Goal: Answer question/provide support: Share knowledge or assist other users

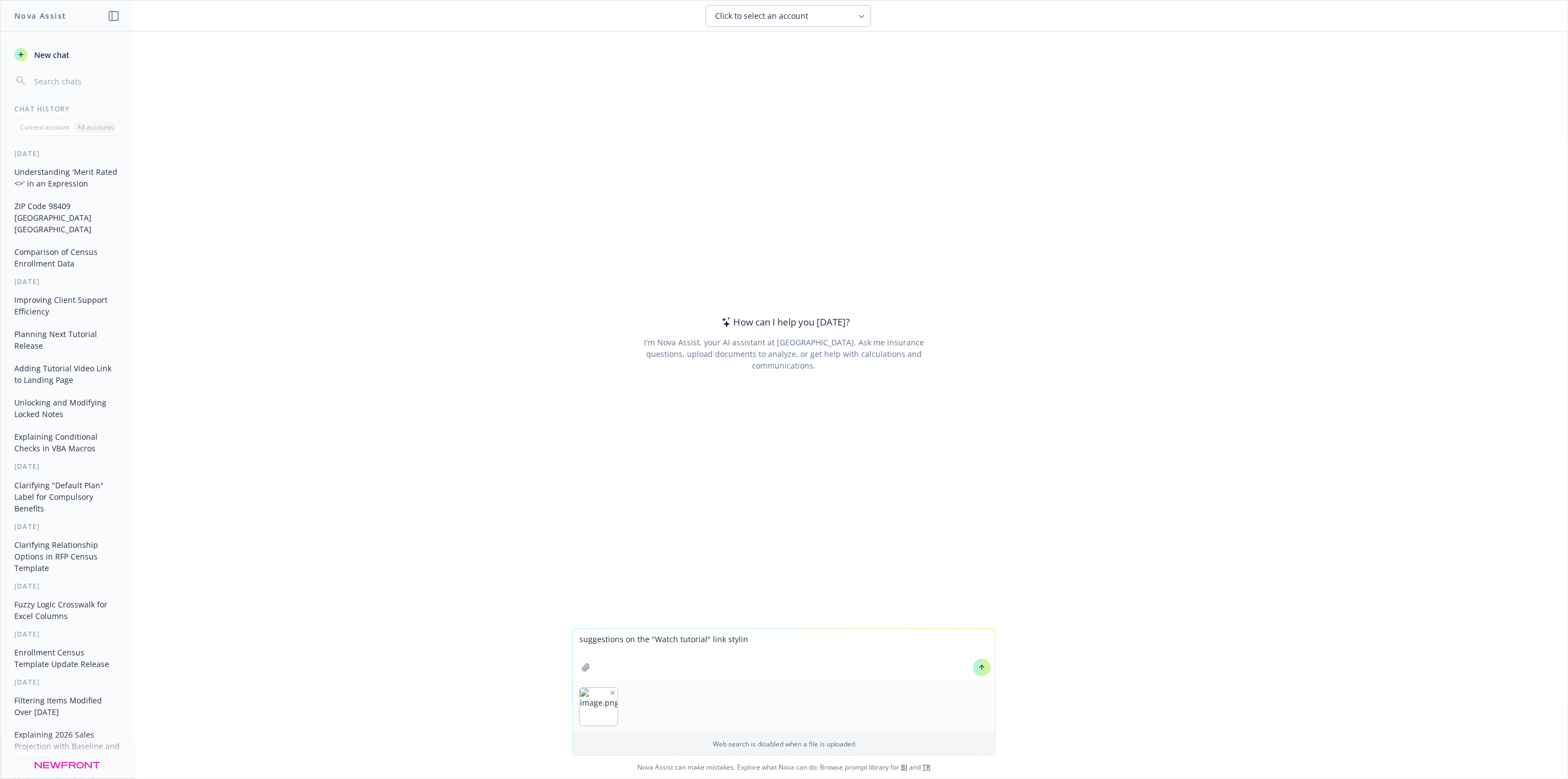
type textarea "suggestions on the "Watch tutorial" link styling"
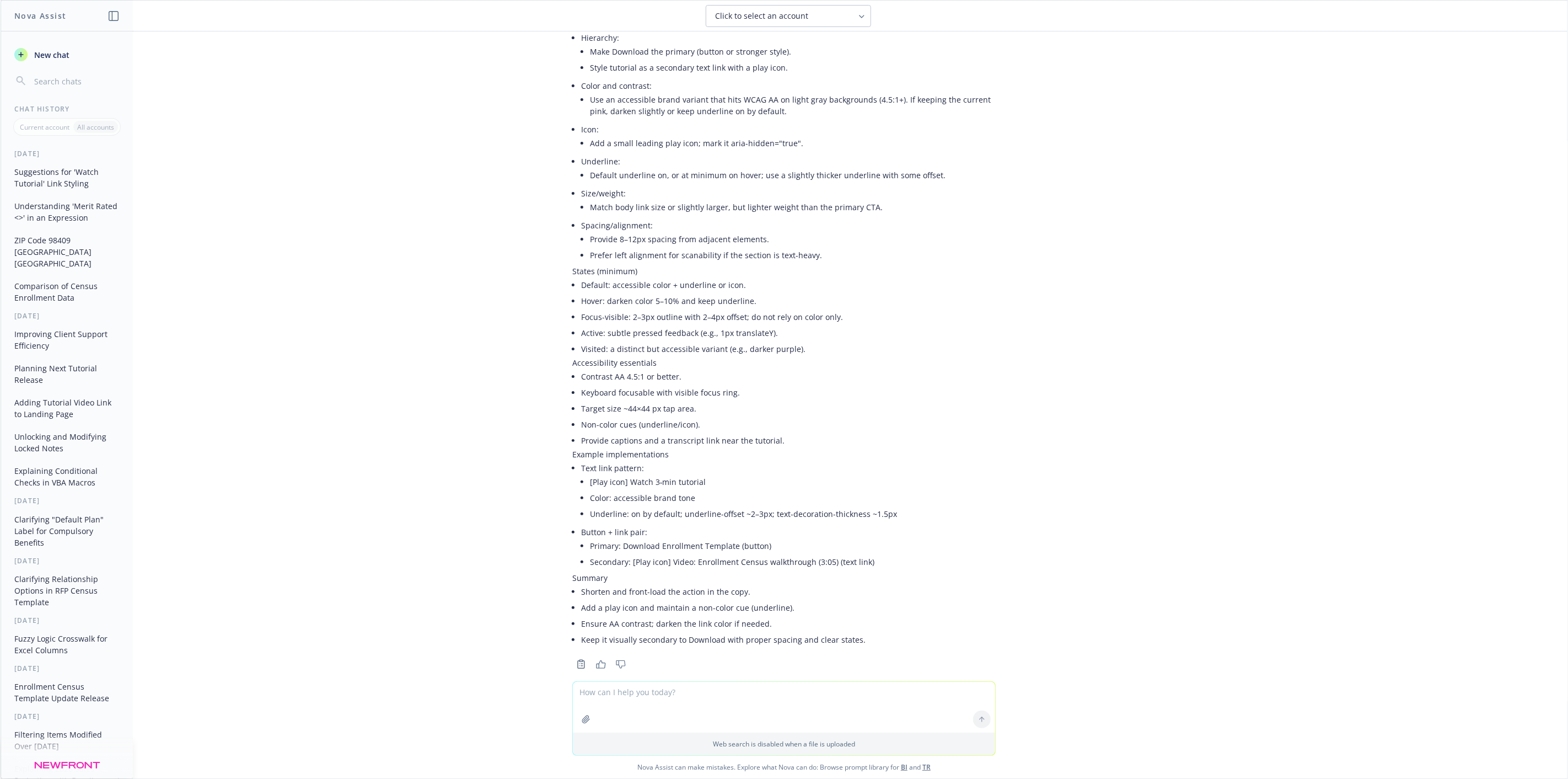
scroll to position [299, 0]
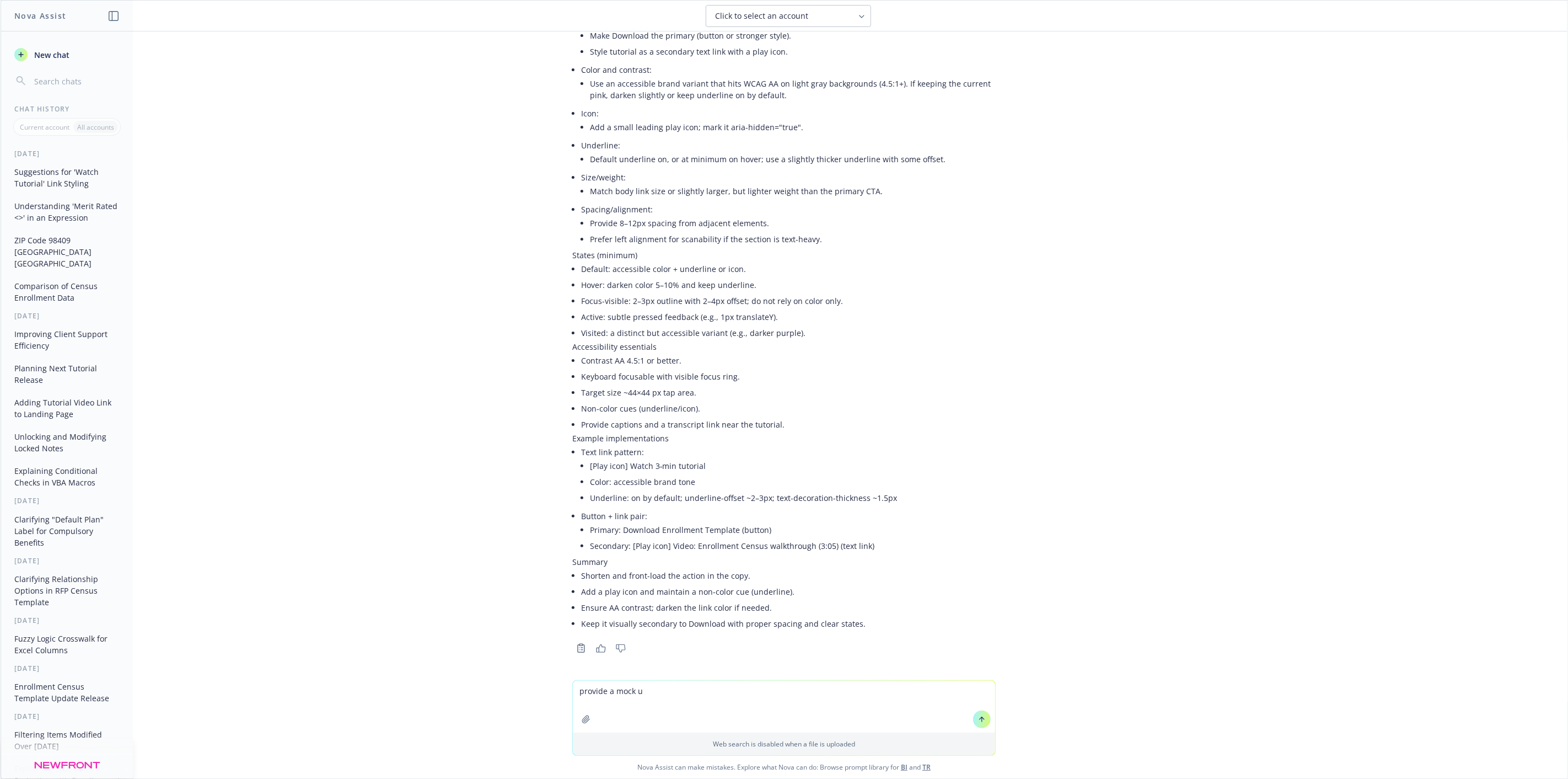
type textarea "provide a mock up"
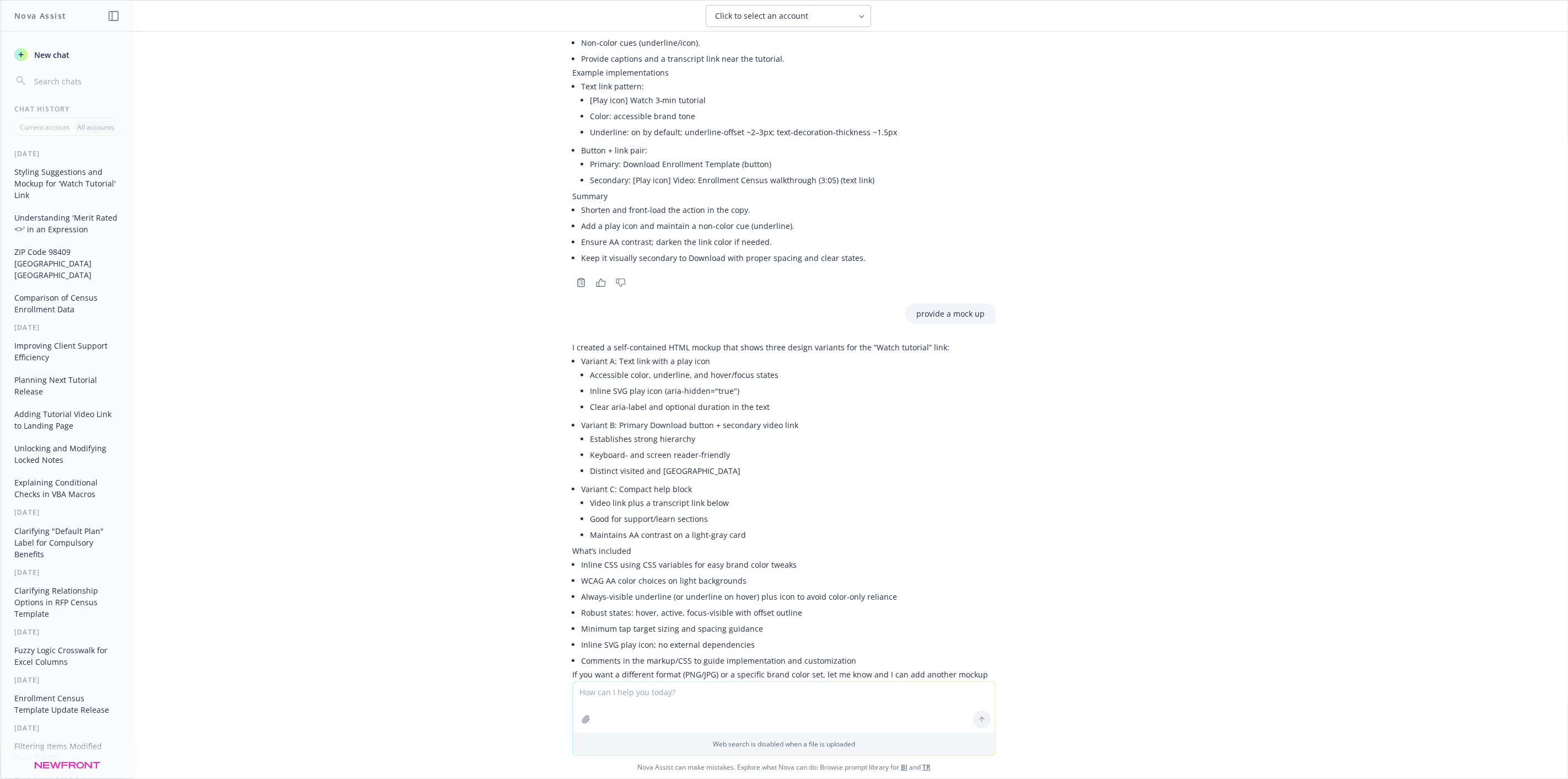
scroll to position [724, 0]
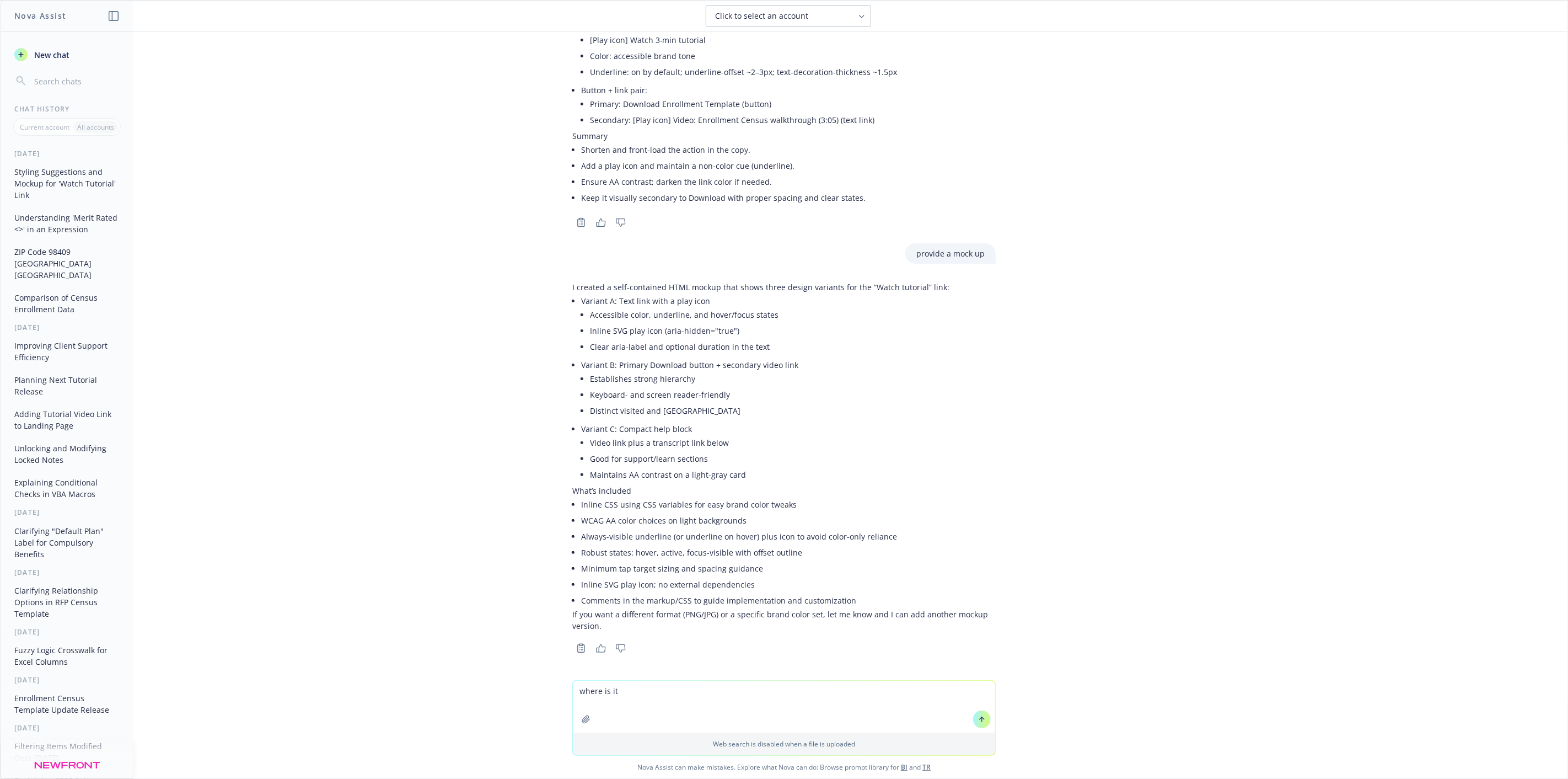
type textarea "where is it?"
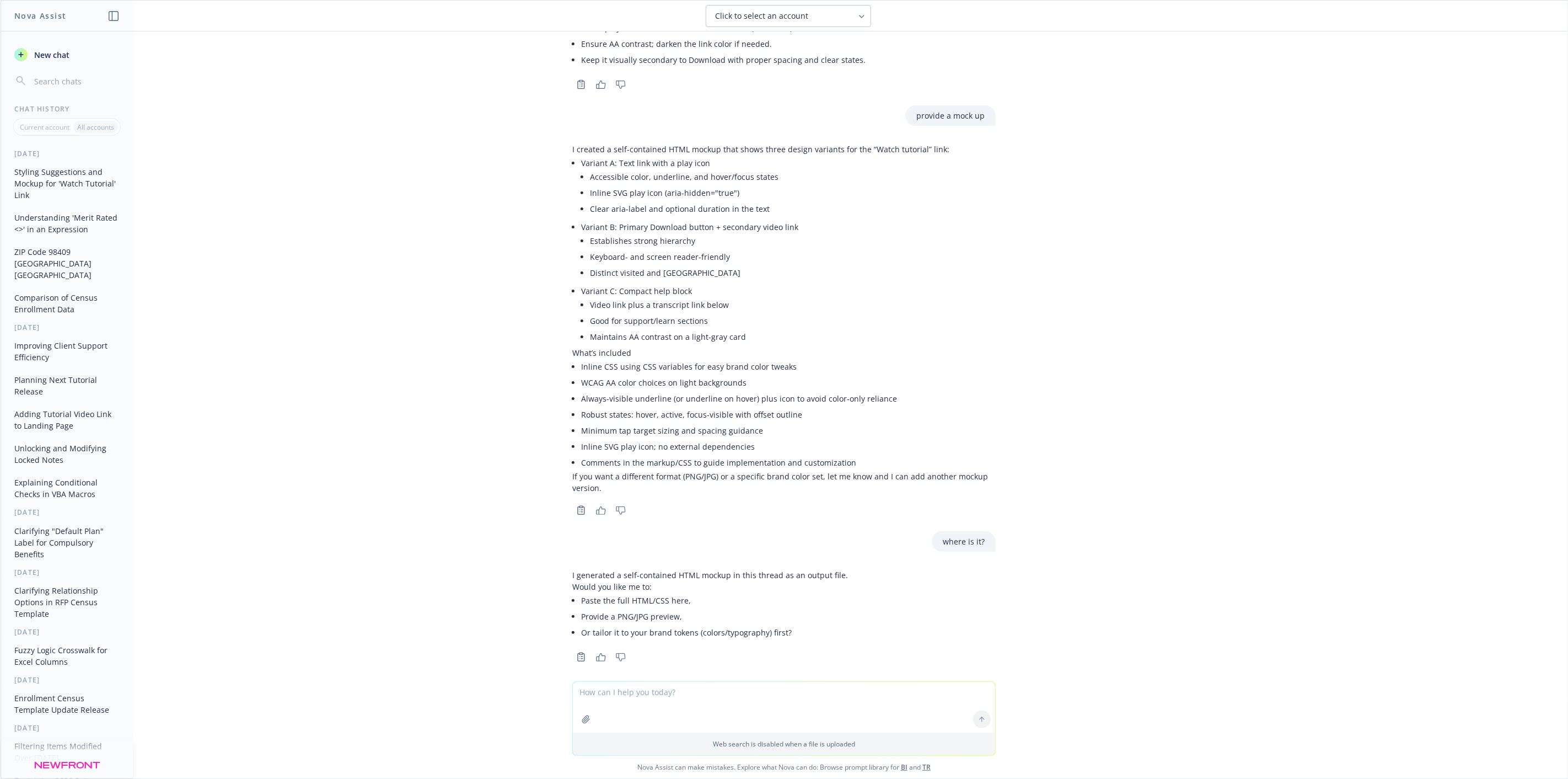
scroll to position [871, 0]
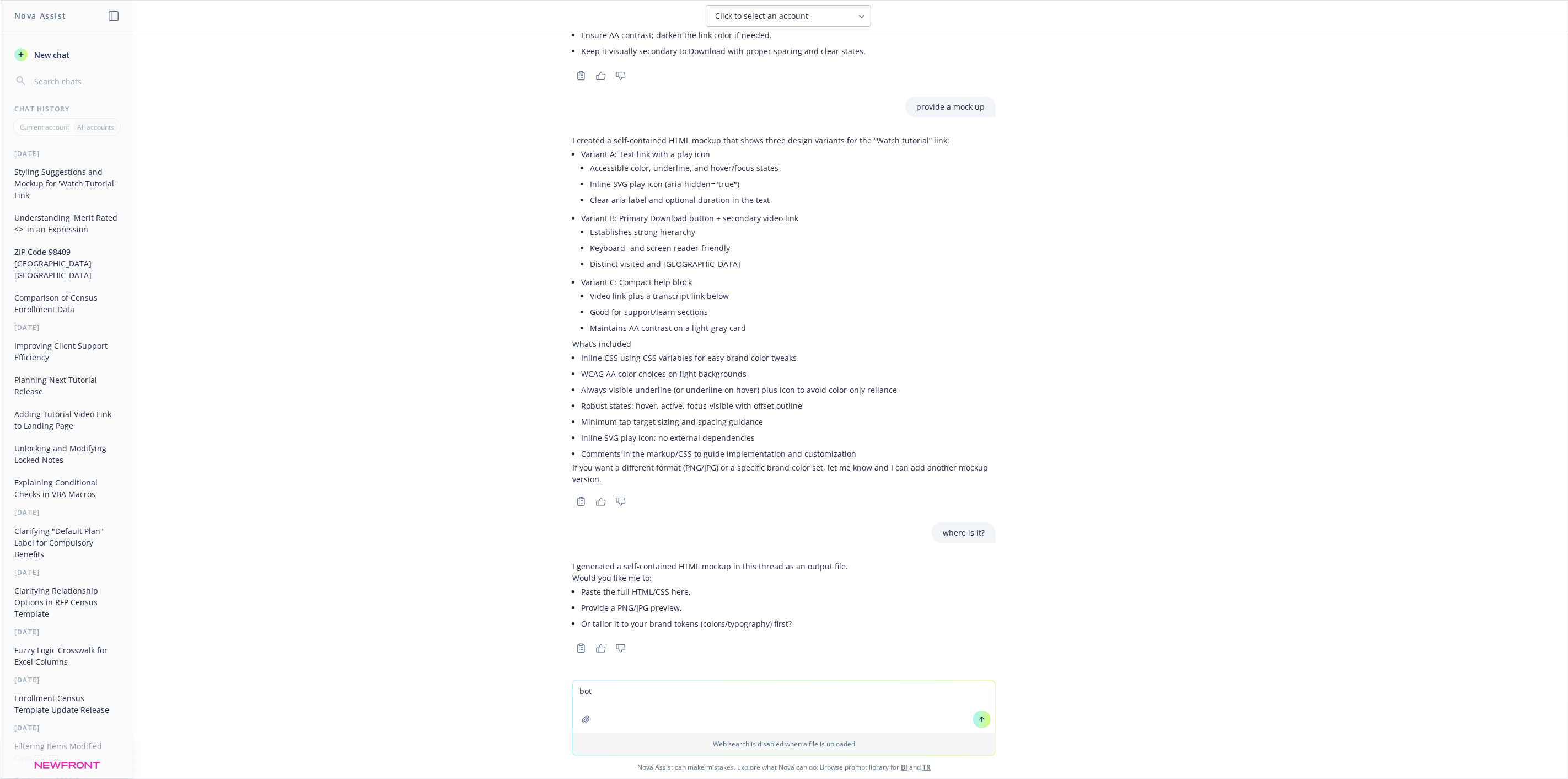
type textarea "both"
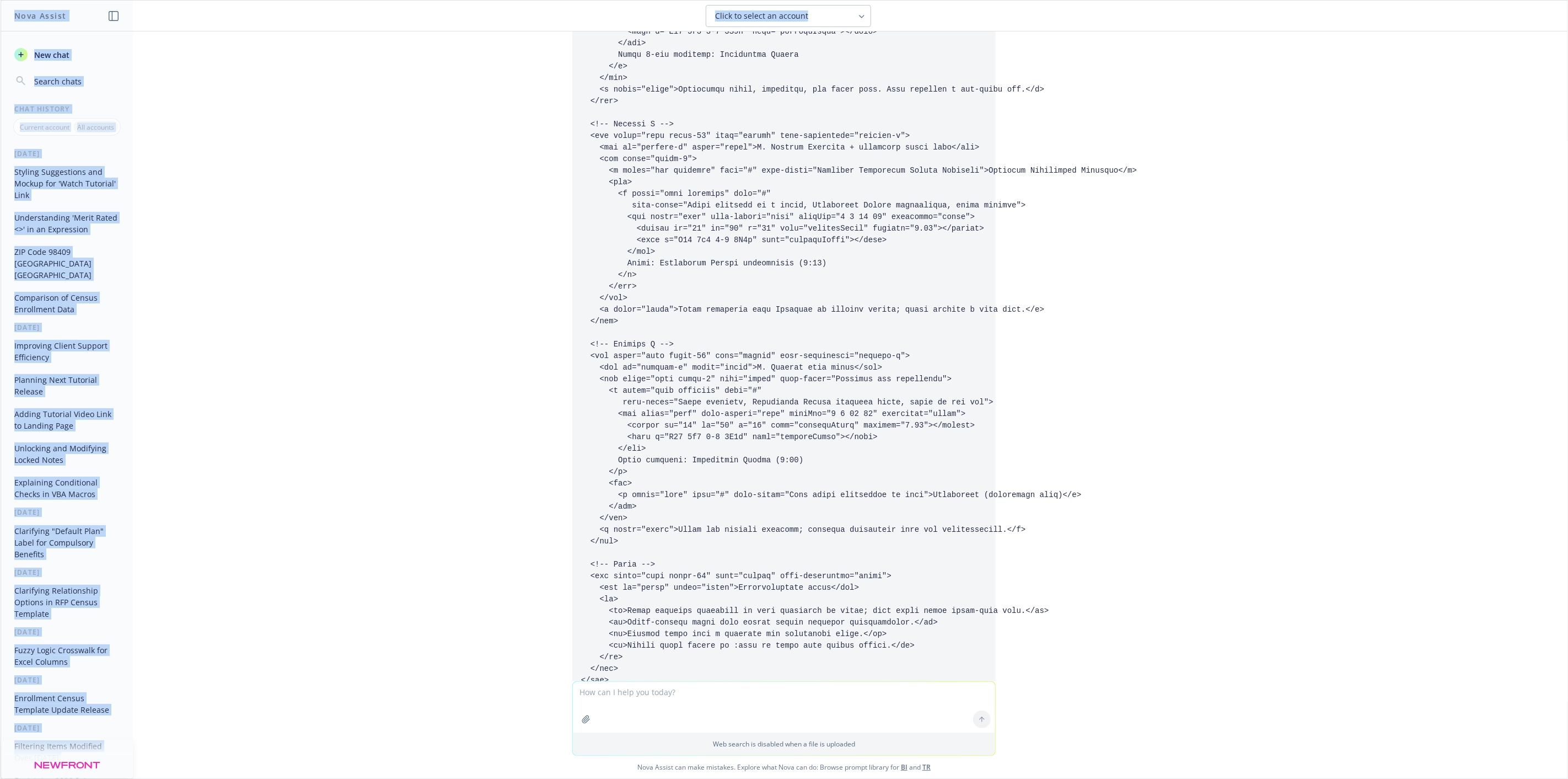
scroll to position [2205, 0]
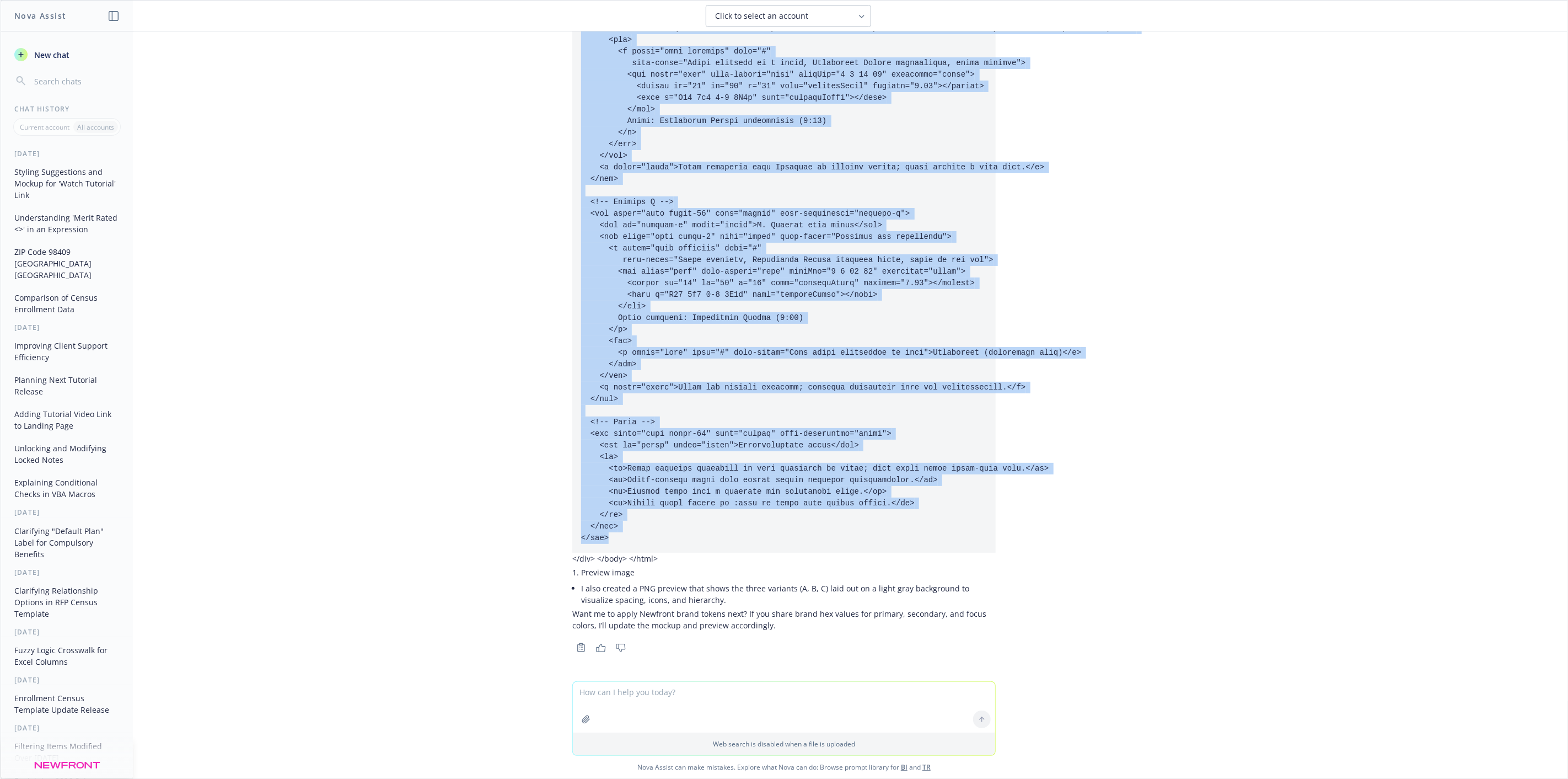
drag, startPoint x: 573, startPoint y: 324, endPoint x: 765, endPoint y: 534, distance: 284.5
click at [765, 534] on pre at bounding box center [784, 156] width 423 height 794
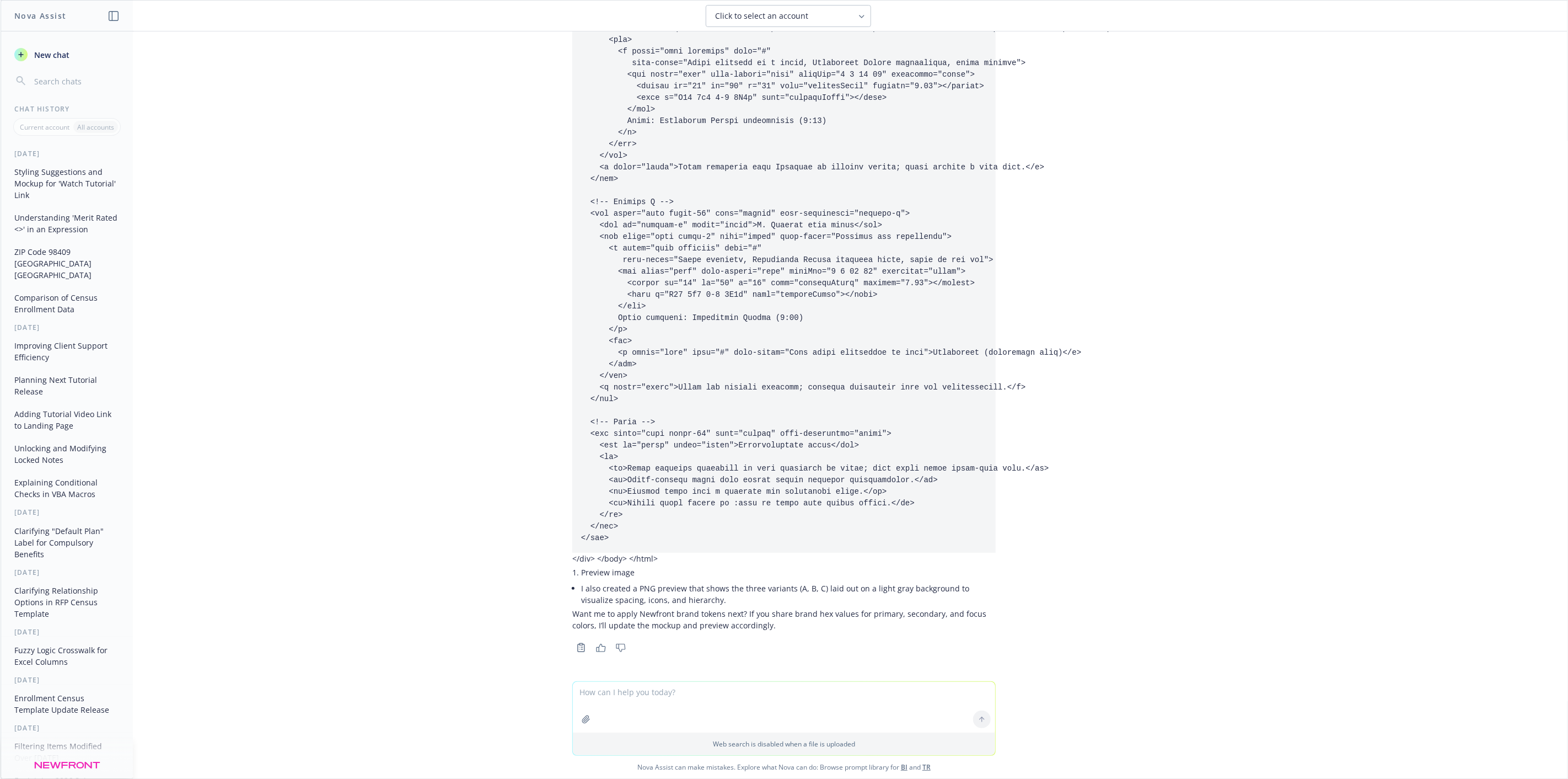
click at [674, 557] on div "Great—here’s both. Full HTML/CSS mockup (copy/paste into a .html file and open …" at bounding box center [784, 1] width 423 height 1259
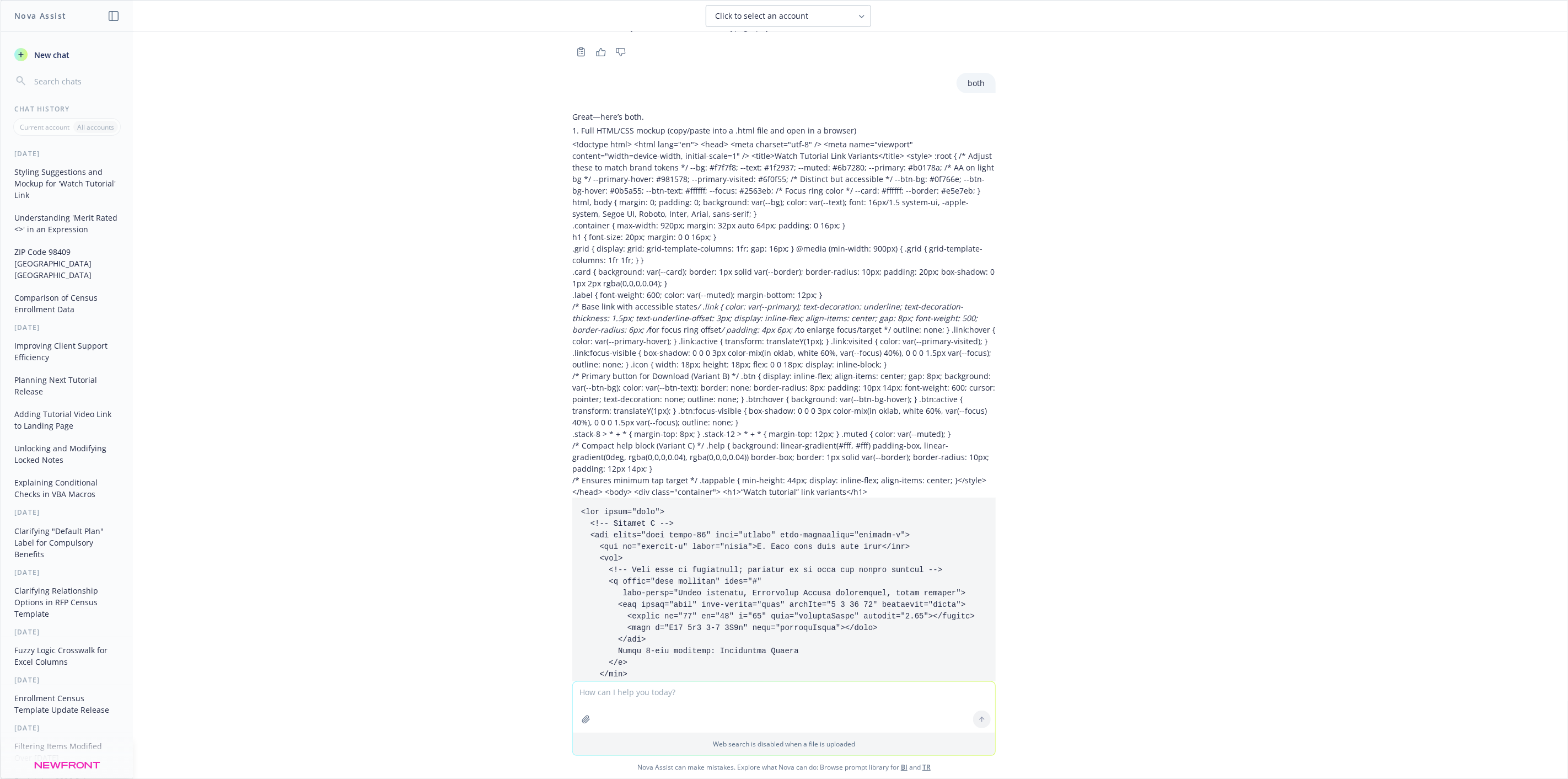
scroll to position [1457, 0]
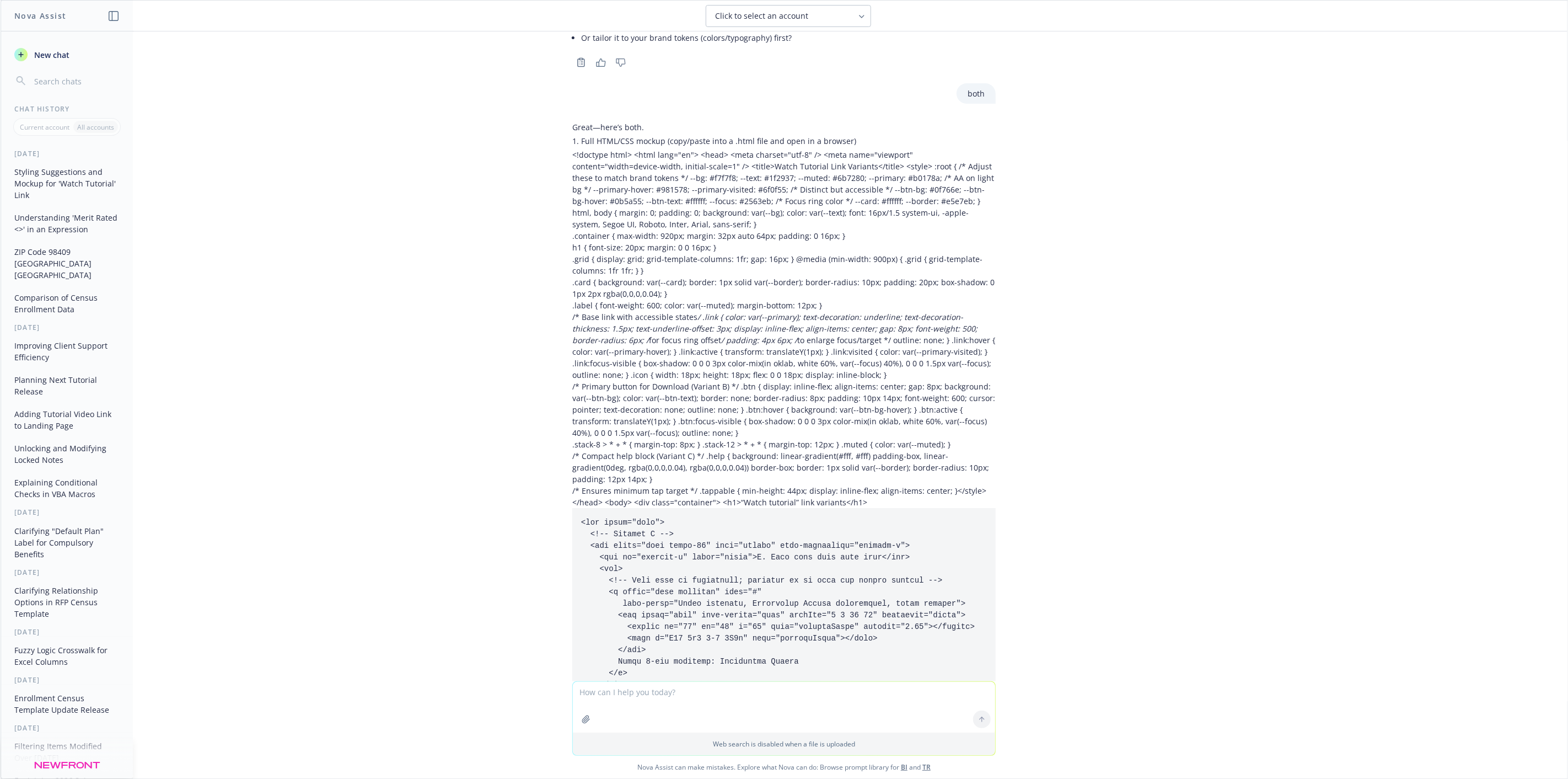
drag, startPoint x: 666, startPoint y: 562, endPoint x: 562, endPoint y: 149, distance: 425.9
click at [564, 149] on div "Great—here’s both. Full HTML/CSS mockup (copy/paste into a .html file and open …" at bounding box center [784, 761] width 441 height 1287
copy div "<!doctype html> <html lang="en"> <head> <meta charset="utf-8" /> <meta name="vi…"
click at [734, 238] on p ".container { max-width: 920px; margin: 32px auto 64px; padding: 0 16px; }" at bounding box center [784, 235] width 423 height 11
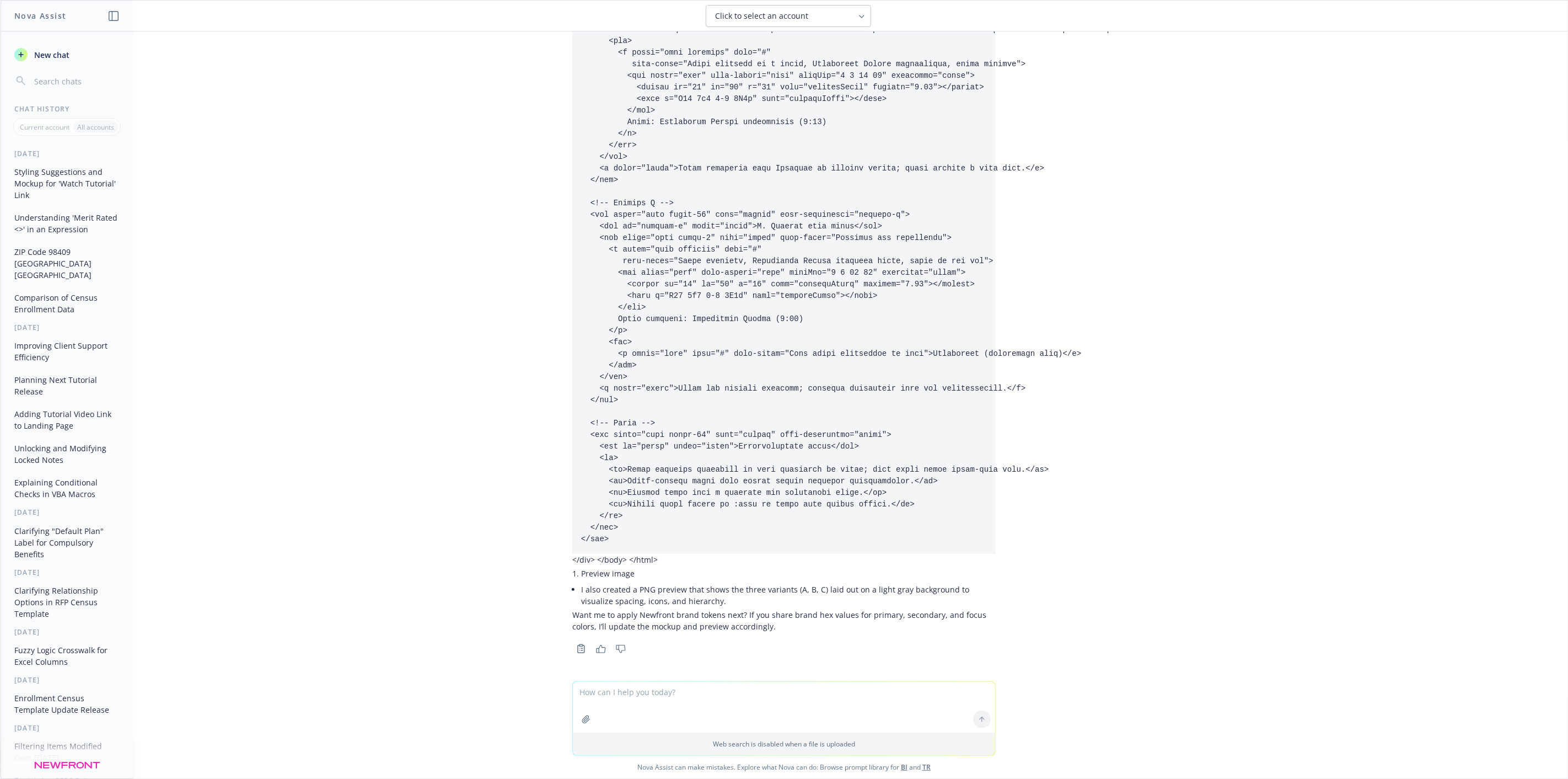
scroll to position [2205, 0]
